Goal: Information Seeking & Learning: Check status

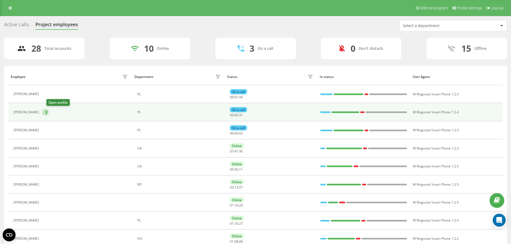
click at [48, 114] on icon at bounding box center [45, 112] width 4 height 4
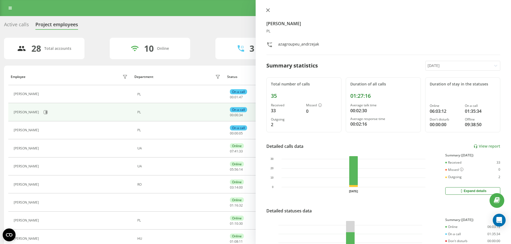
click at [267, 13] on button at bounding box center [268, 10] width 7 height 5
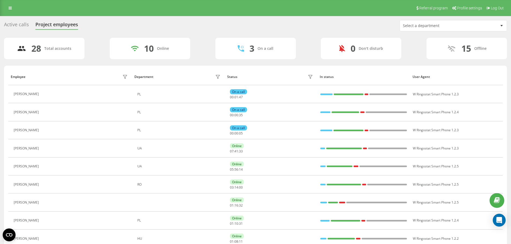
click at [269, 10] on div "Referral program Profile settings Log Out" at bounding box center [255, 8] width 511 height 16
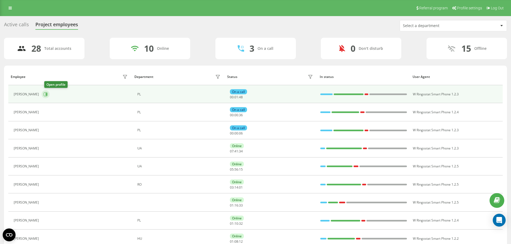
click at [48, 96] on icon at bounding box center [45, 94] width 4 height 4
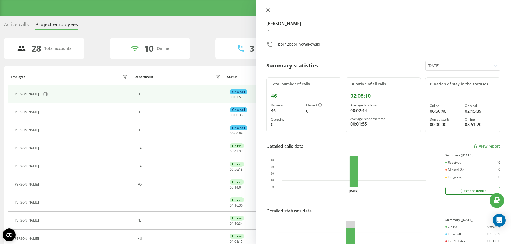
click at [267, 13] on button at bounding box center [268, 10] width 7 height 5
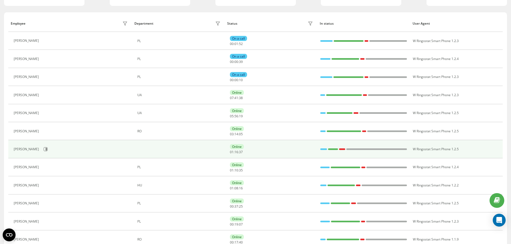
scroll to position [54, 0]
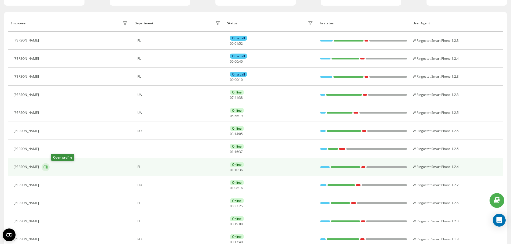
click at [48, 167] on icon at bounding box center [45, 167] width 4 height 4
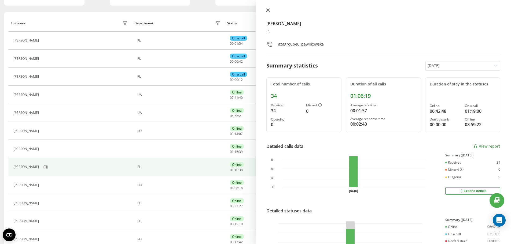
click at [269, 9] on icon at bounding box center [267, 10] width 3 height 3
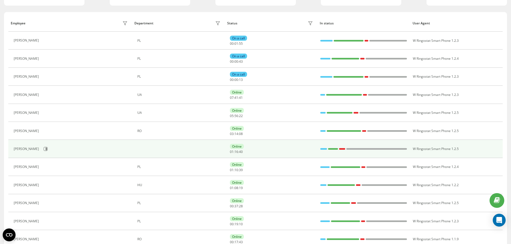
click at [51, 152] on div "[PERSON_NAME]" at bounding box center [71, 149] width 115 height 9
click at [47, 150] on icon at bounding box center [46, 149] width 1 height 3
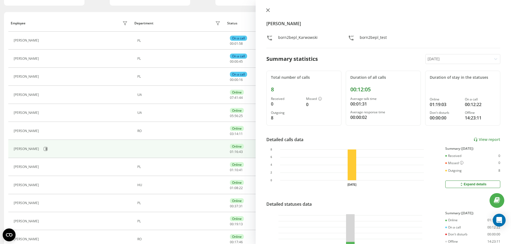
click at [270, 11] on button at bounding box center [268, 10] width 7 height 5
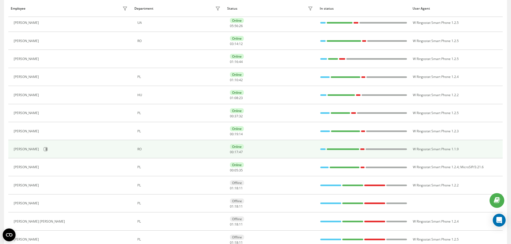
scroll to position [161, 0]
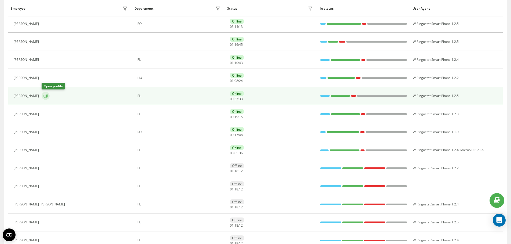
click at [43, 98] on button at bounding box center [46, 96] width 8 height 8
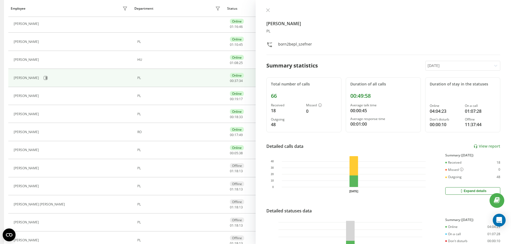
scroll to position [143, 0]
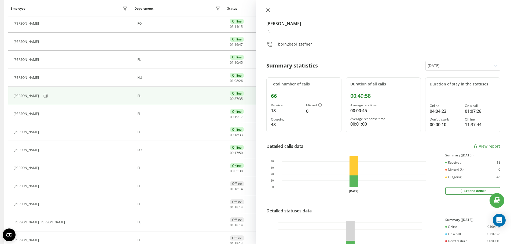
click at [268, 12] on icon at bounding box center [268, 10] width 4 height 4
